Goal: Communication & Community: Answer question/provide support

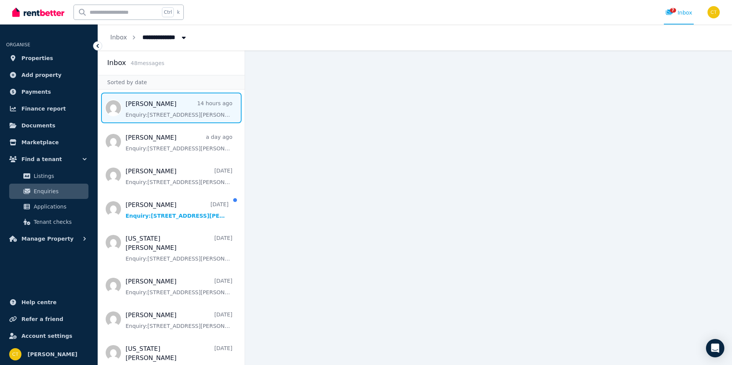
click at [139, 110] on span "Message list" at bounding box center [171, 108] width 147 height 31
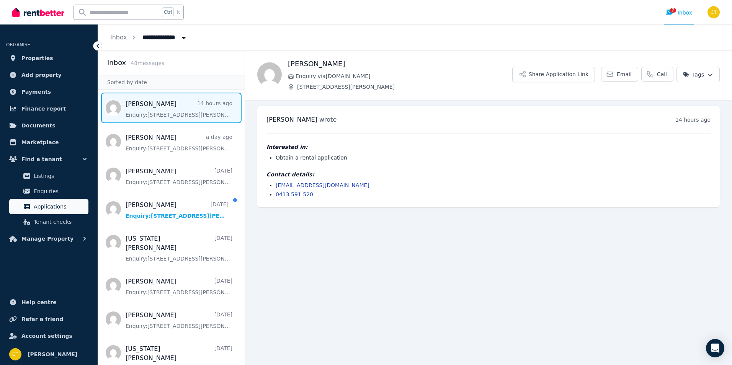
click at [49, 207] on span "Applications" at bounding box center [60, 206] width 52 height 9
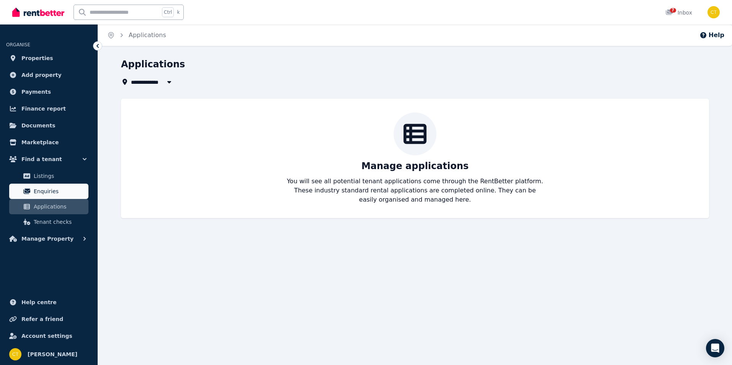
click at [21, 193] on link "Enquiries" at bounding box center [48, 191] width 79 height 15
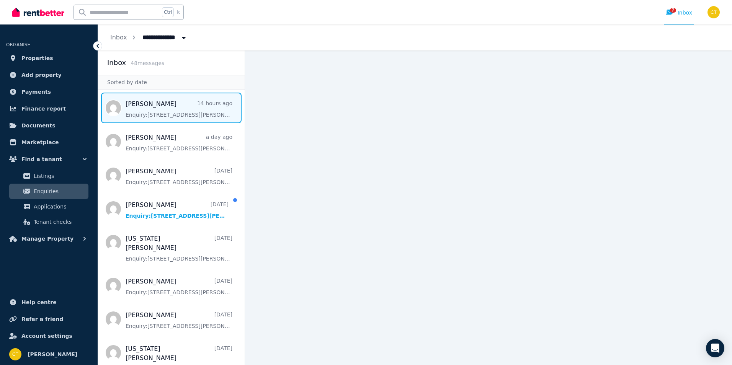
click at [149, 117] on span "Message list" at bounding box center [171, 108] width 147 height 31
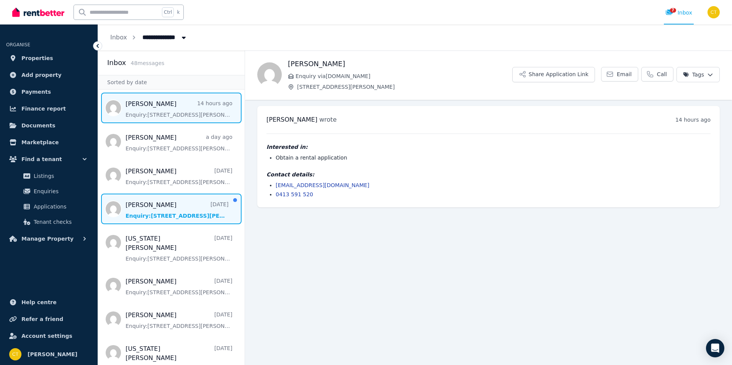
click at [171, 212] on span "Message list" at bounding box center [171, 209] width 147 height 31
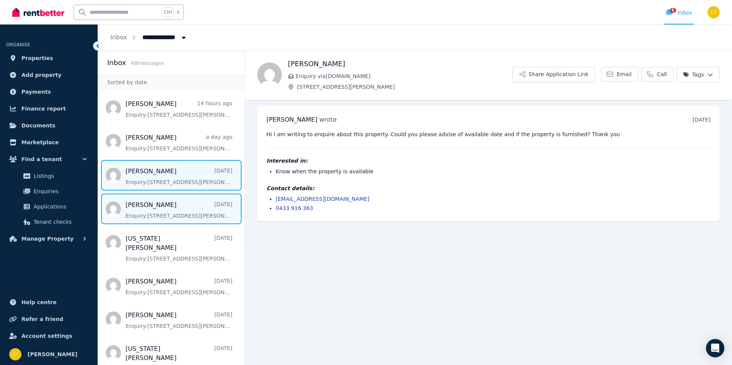
click at [144, 177] on span "Message list" at bounding box center [171, 175] width 147 height 31
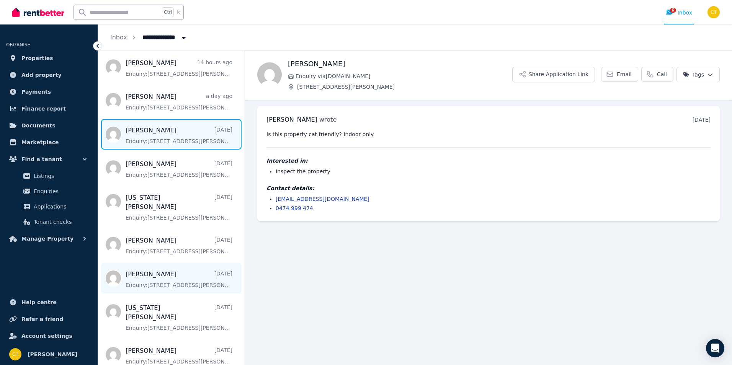
scroll to position [77, 0]
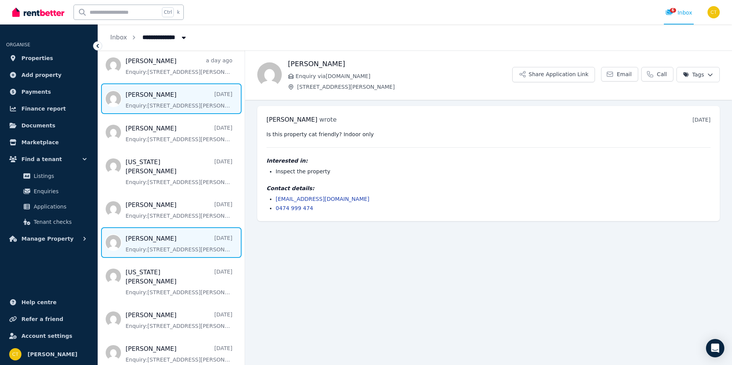
click at [204, 242] on span "Message list" at bounding box center [171, 242] width 147 height 31
